Goal: Information Seeking & Learning: Find specific fact

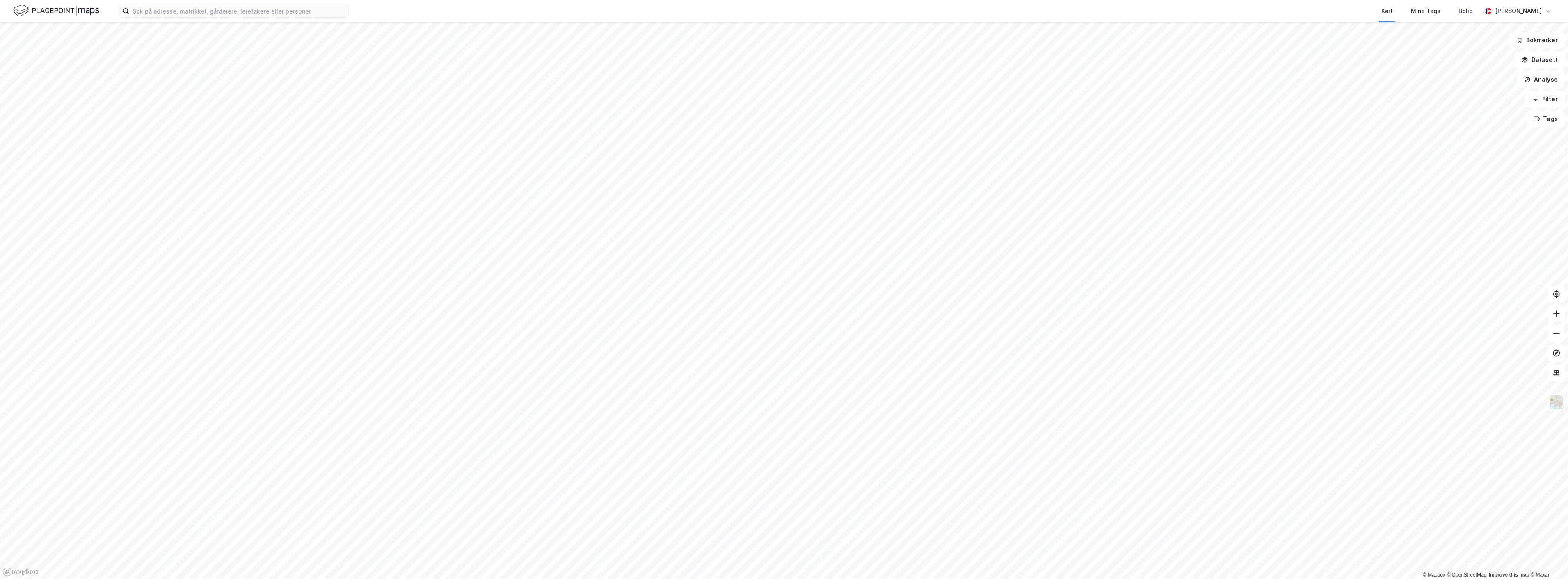
click at [1555, 404] on img at bounding box center [1556, 402] width 16 height 16
click at [1480, 395] on div "Hovedeier" at bounding box center [1482, 397] width 30 height 10
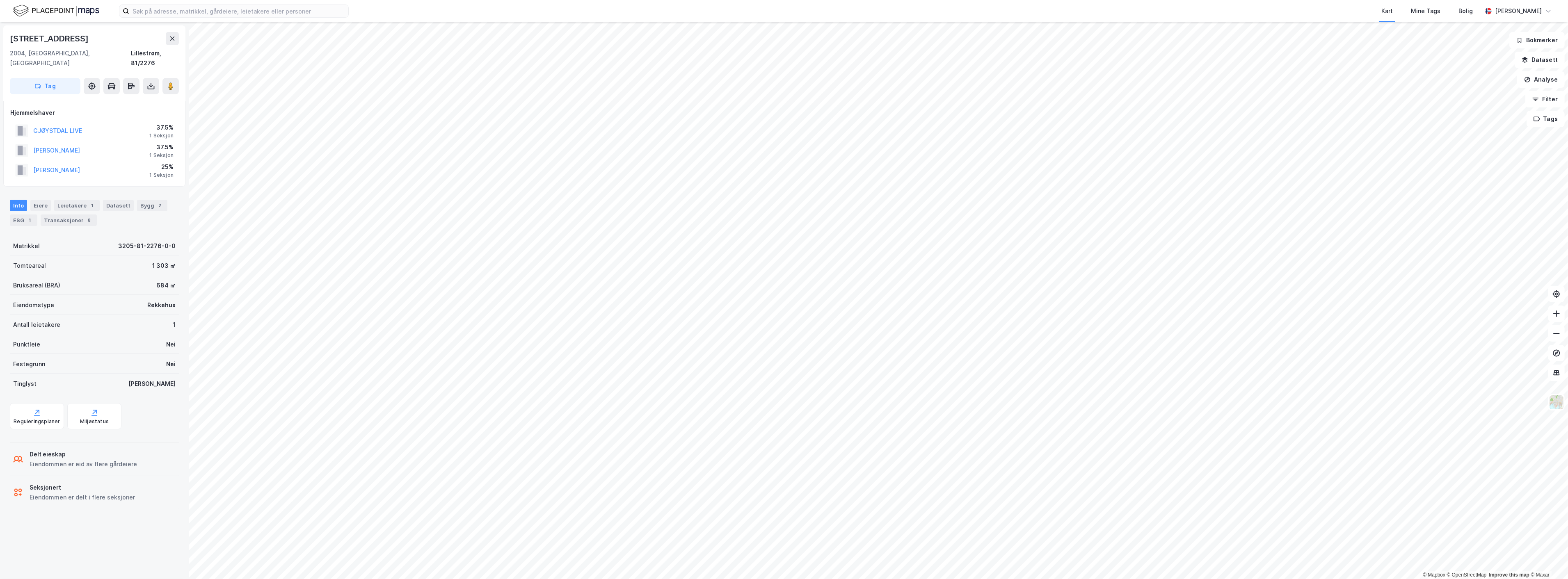
click at [158, 172] on div "1 Seksjon" at bounding box center [161, 175] width 24 height 7
click at [157, 152] on div "1 Seksjon" at bounding box center [161, 155] width 24 height 7
click at [161, 133] on div "1 Seksjon" at bounding box center [161, 136] width 24 height 7
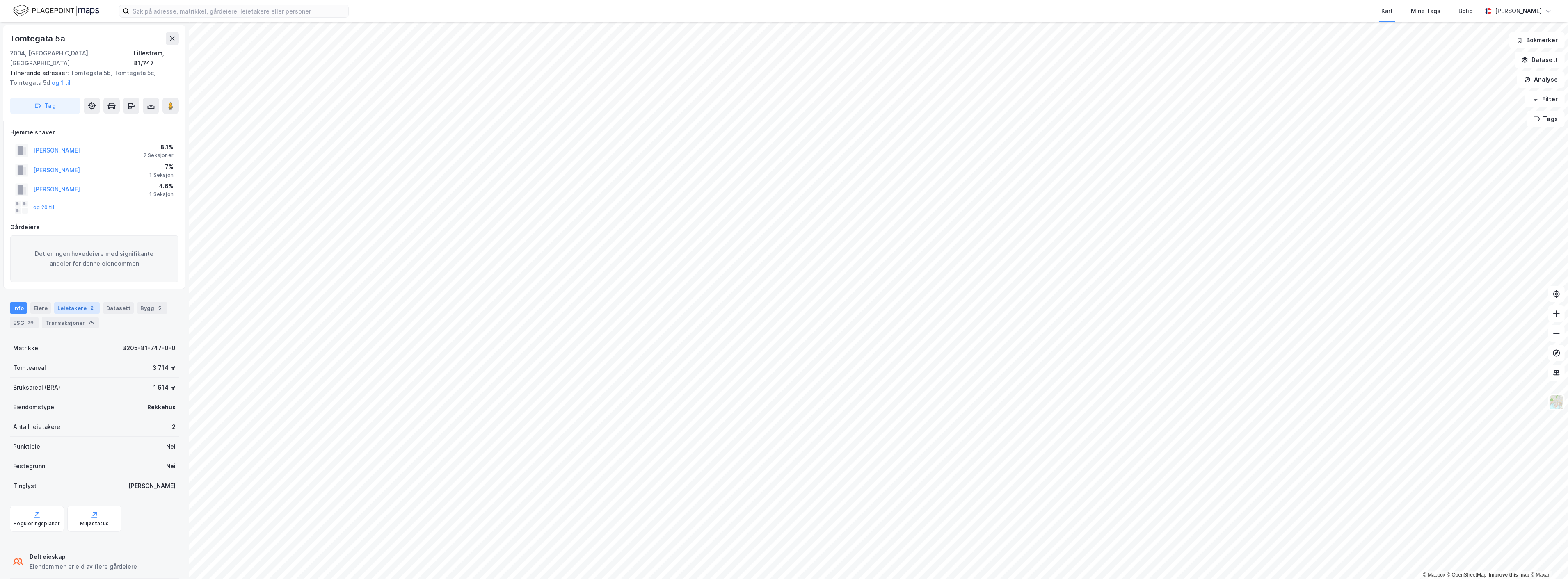
click at [79, 302] on div "Leietakere 2" at bounding box center [77, 308] width 46 height 12
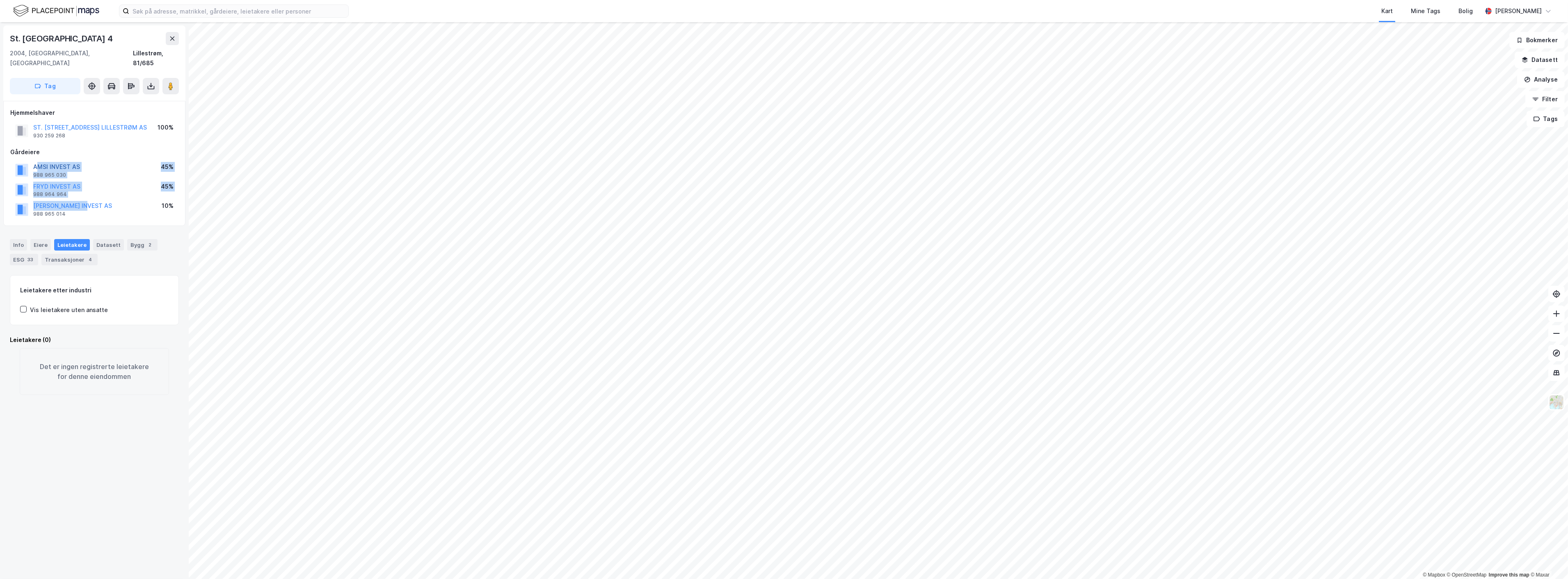
drag, startPoint x: 87, startPoint y: 193, endPoint x: 38, endPoint y: 156, distance: 61.4
click at [38, 161] on div "AMSI INVEST AS 988 965 030 45% FRYD INVEST AS 988 964 964 45% P BERG INVEST AS …" at bounding box center [94, 190] width 168 height 59
click at [97, 147] on div "Gårdeiere" at bounding box center [94, 152] width 168 height 10
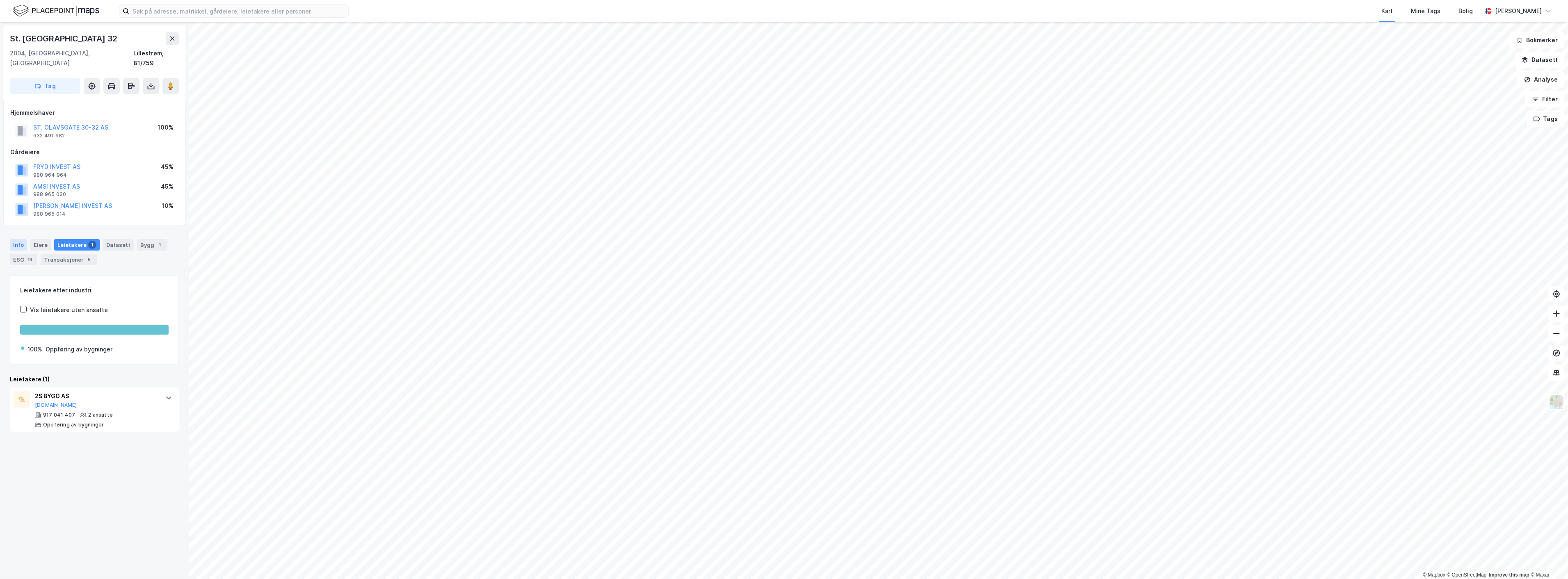
click at [23, 239] on div "Info" at bounding box center [18, 244] width 17 height 12
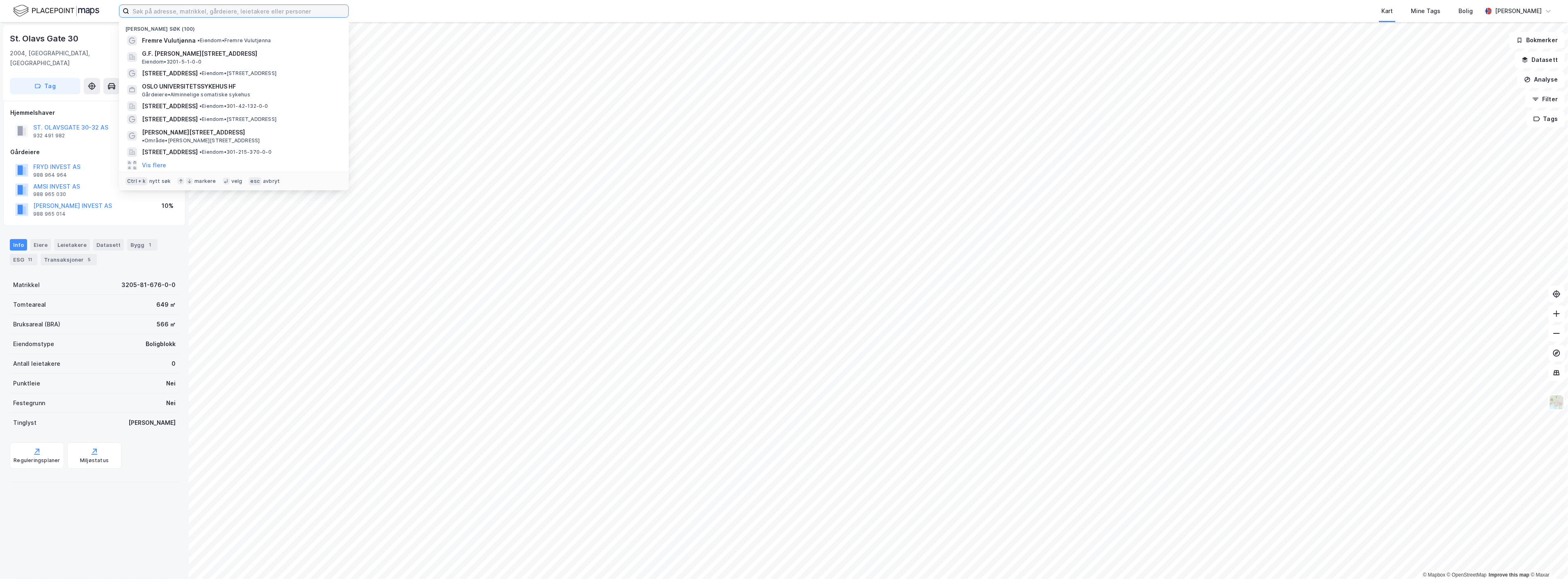
click at [134, 9] on input at bounding box center [239, 11] width 219 height 12
paste input "Kaares Gate 3"
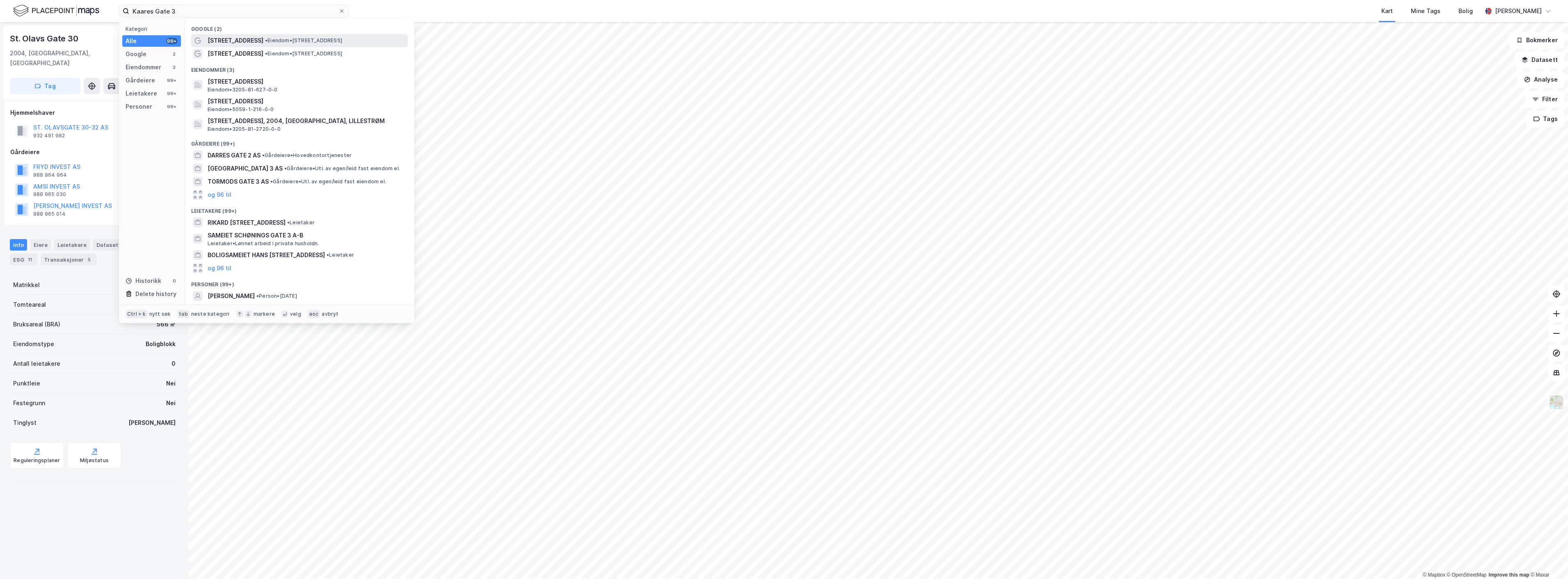
click at [267, 39] on span "• Eiendom • [STREET_ADDRESS]" at bounding box center [303, 40] width 77 height 7
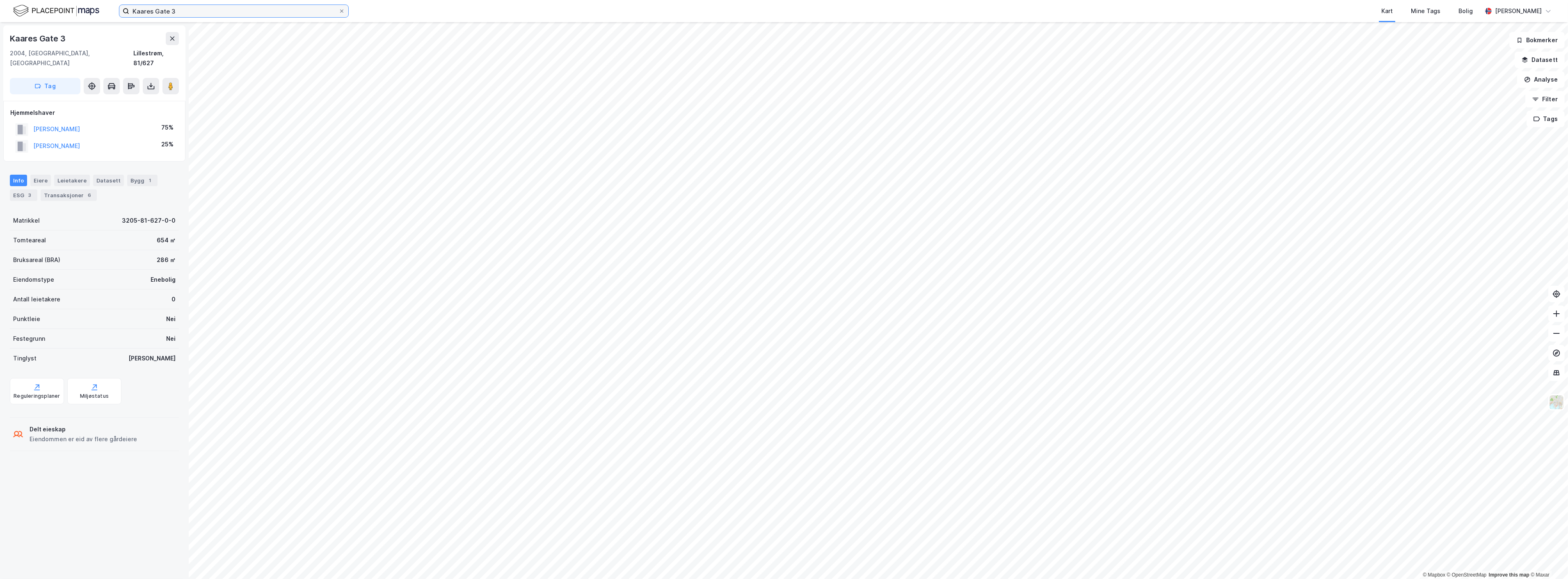
click at [315, 10] on input "Kaares Gate 3" at bounding box center [234, 11] width 209 height 12
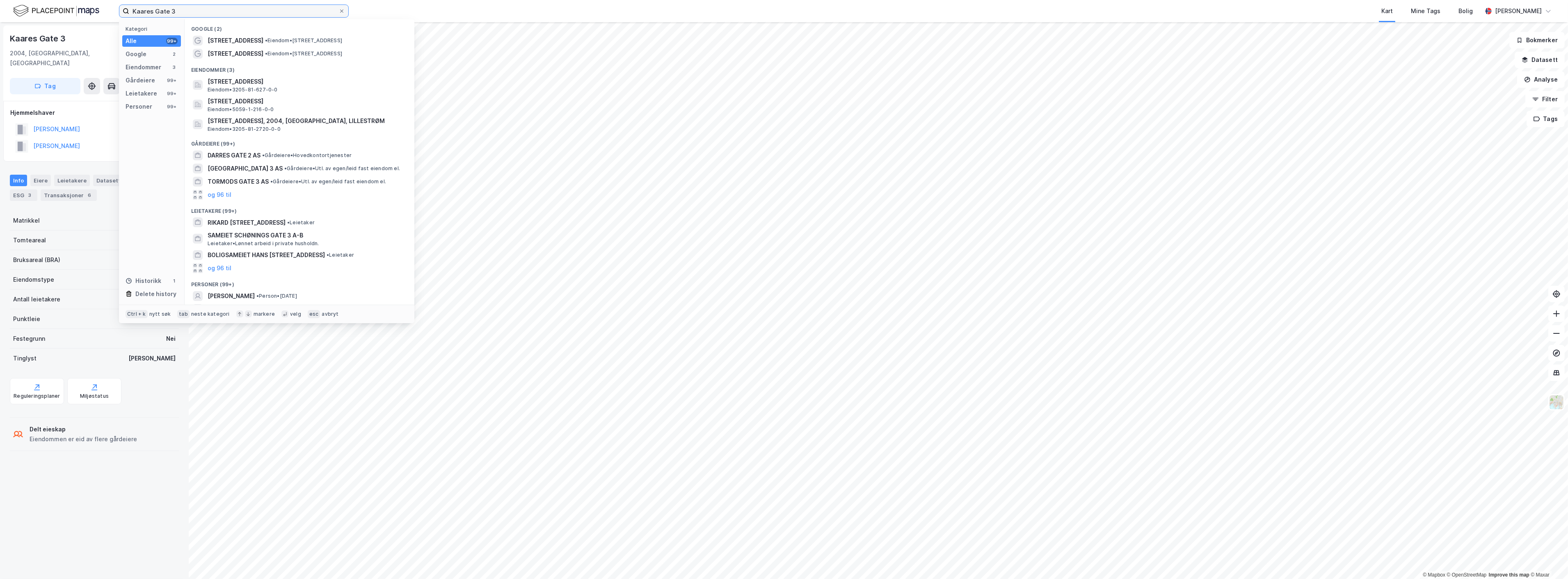
drag, startPoint x: 273, startPoint y: 13, endPoint x: 103, endPoint y: 35, distance: 171.4
click at [103, 35] on div "Kaares Gate 3 Kategori Alle 99+ Google 2 Eiendommer 3 Gårdeiere 99+ Leietakere …" at bounding box center [784, 290] width 1568 height 579
paste input "RS BYGGSERVICE AS"
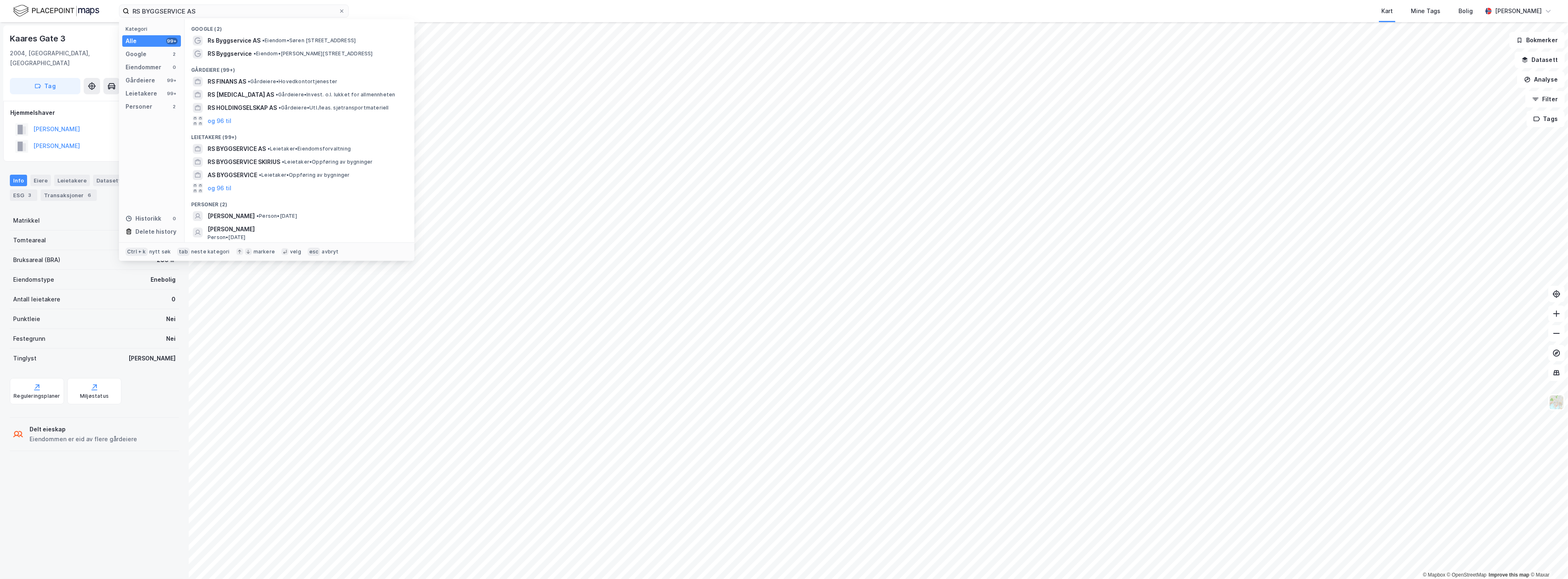
click at [1045, 1] on div "Kart Mine Tags Bolig" at bounding box center [935, 11] width 1094 height 22
drag, startPoint x: 253, startPoint y: 9, endPoint x: 44, endPoint y: 18, distance: 209.2
click at [44, 18] on div "RS BYGGSERVICE AS Kategori Alle 99+ Google 2 Eiendommer 0 Gårdeiere 99+ Leietak…" at bounding box center [784, 11] width 1568 height 22
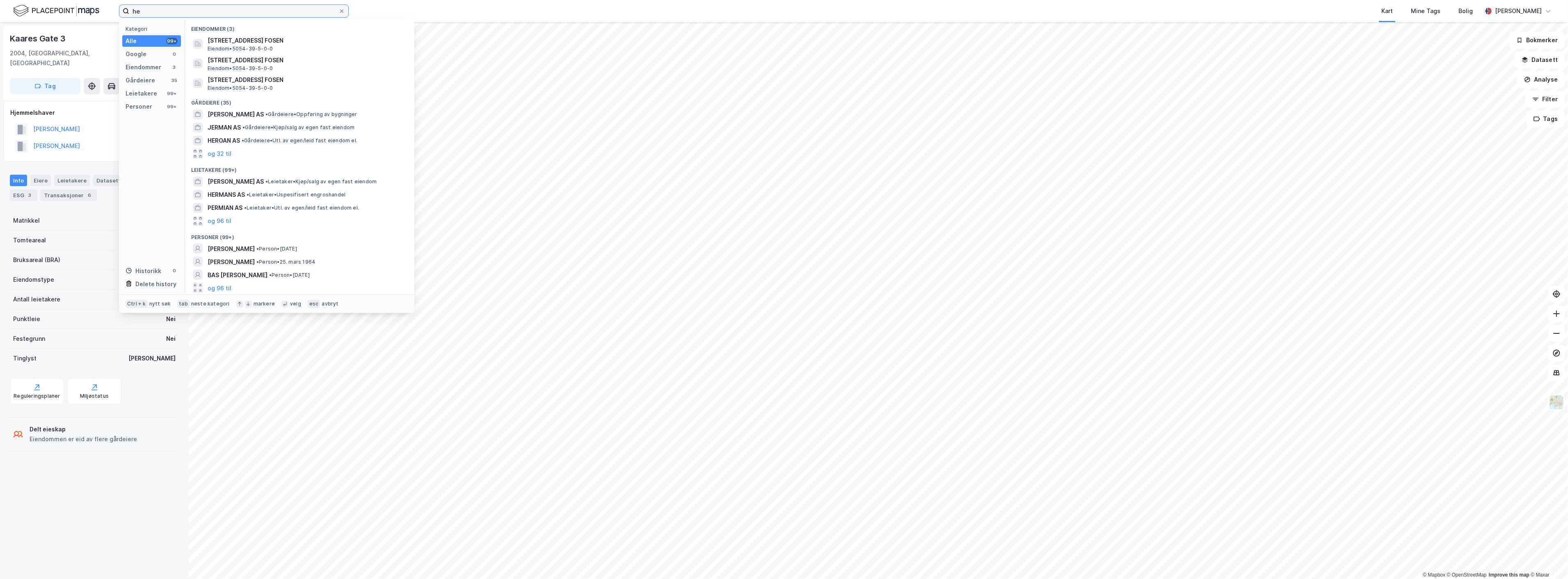
type input "h"
type input "[PERSON_NAME][STREET_ADDRESS]"
click at [306, 46] on span "• Eiendom • [PERSON_NAME][STREET_ADDRESS]" at bounding box center [256, 49] width 98 height 7
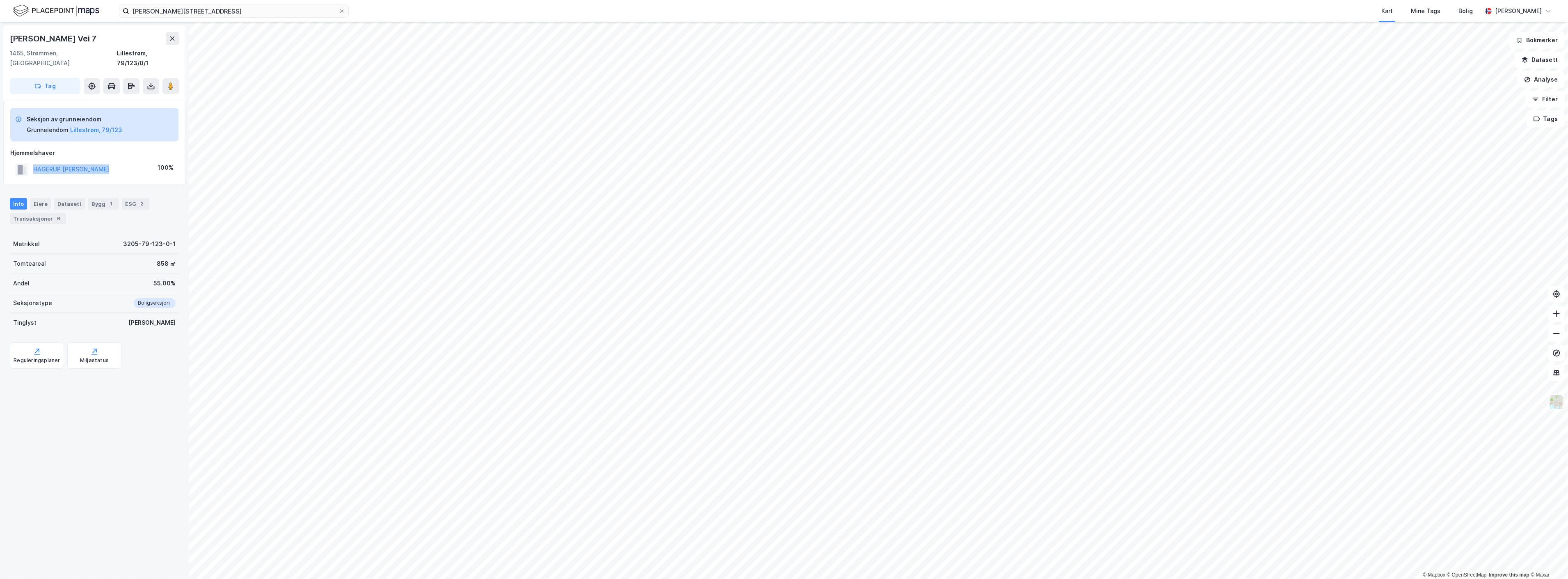
drag, startPoint x: 111, startPoint y: 159, endPoint x: 35, endPoint y: 164, distance: 76.2
click at [35, 164] on div "HAGERUP [PERSON_NAME] 100%" at bounding box center [94, 170] width 168 height 17
copy button "HAGERUP [PERSON_NAME]"
